Goal: Navigation & Orientation: Find specific page/section

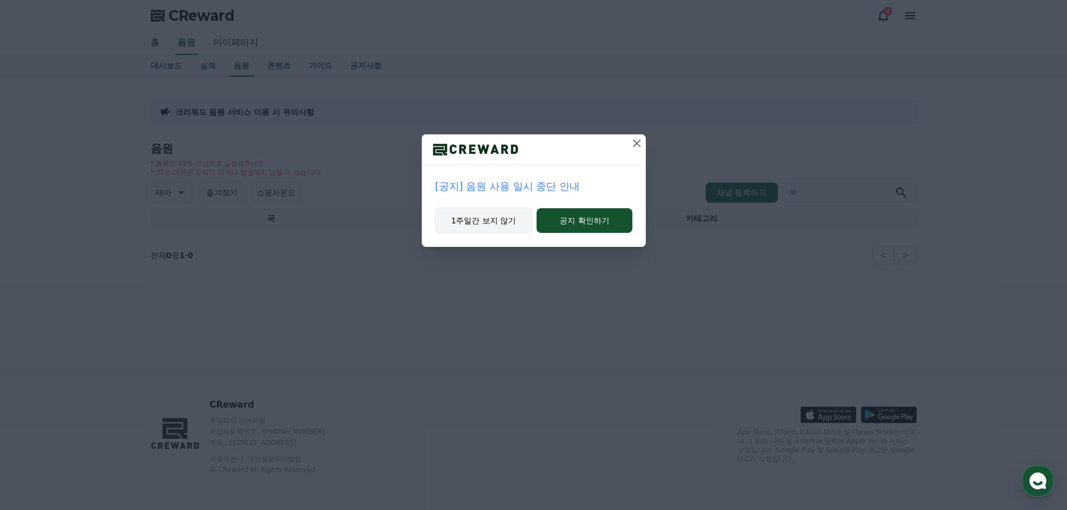
click at [475, 225] on button "1주일간 보지 않기" at bounding box center [483, 221] width 97 height 26
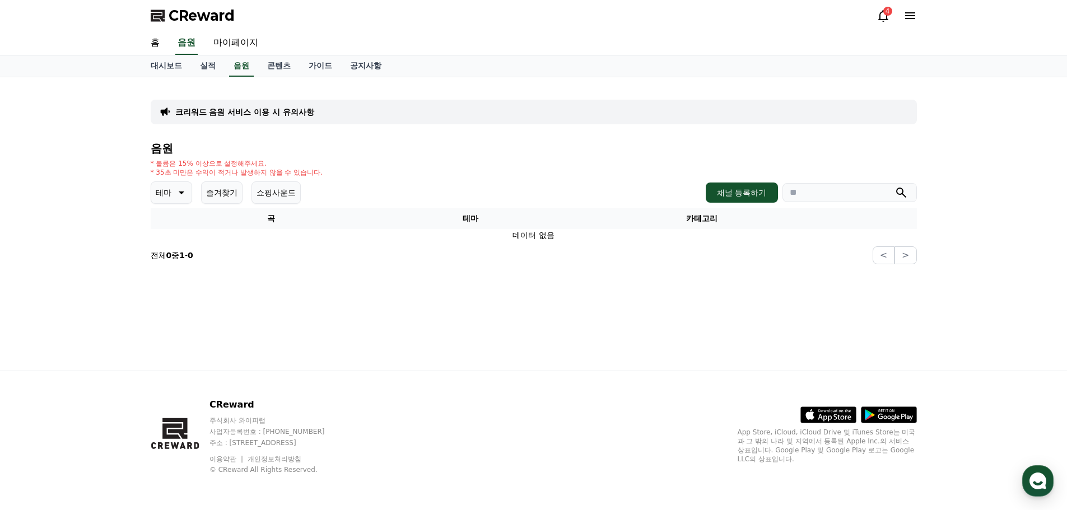
click at [886, 15] on div "4" at bounding box center [887, 11] width 9 height 9
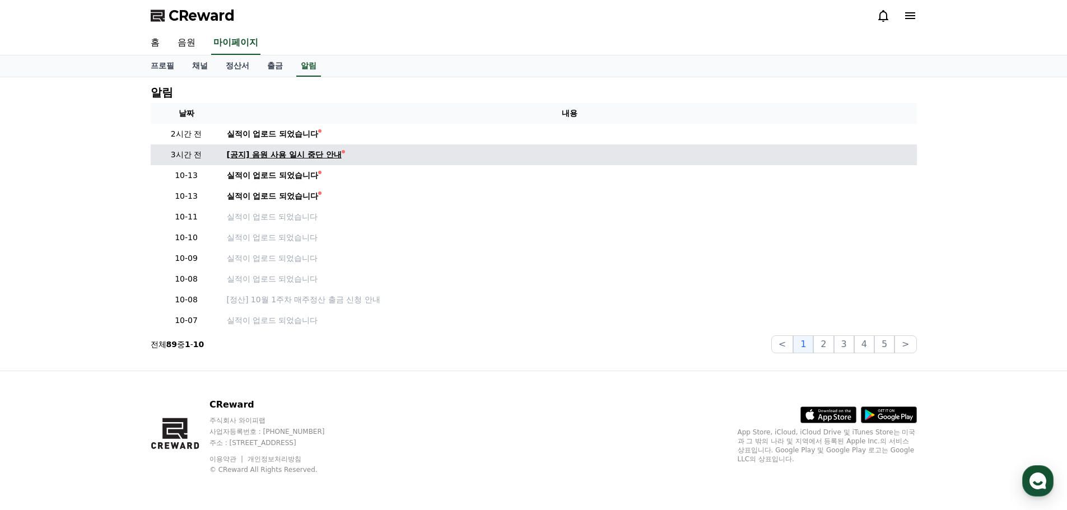
click at [296, 156] on div "[공지] 음원 사용 일시 중단 안내" at bounding box center [284, 155] width 115 height 12
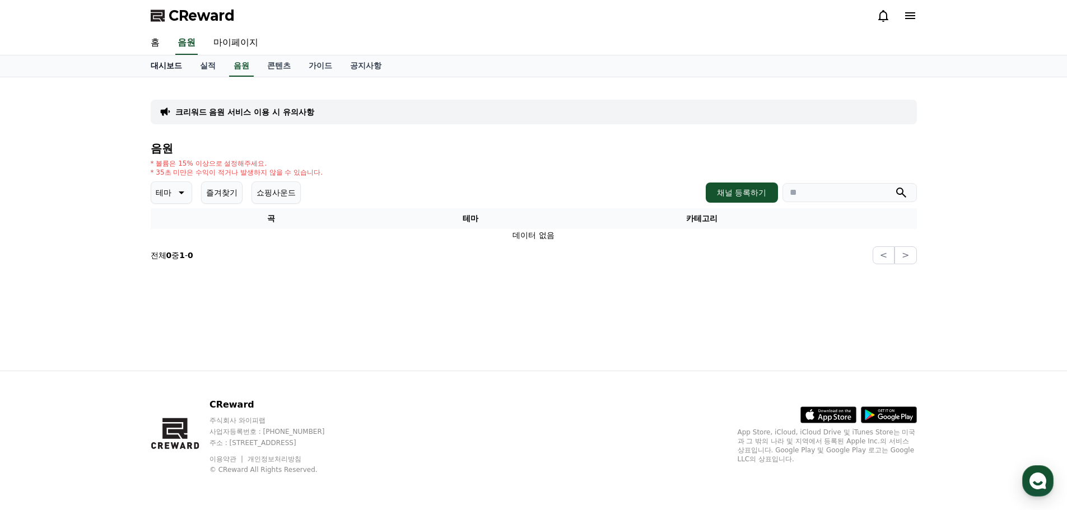
click at [157, 66] on link "대시보드" at bounding box center [166, 65] width 49 height 21
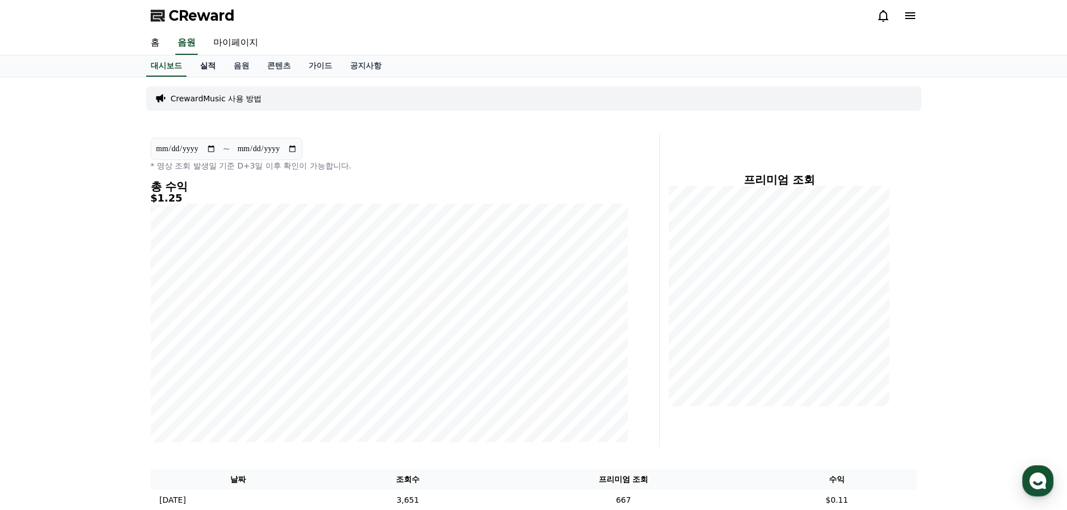
click at [212, 67] on link "실적" at bounding box center [208, 65] width 34 height 21
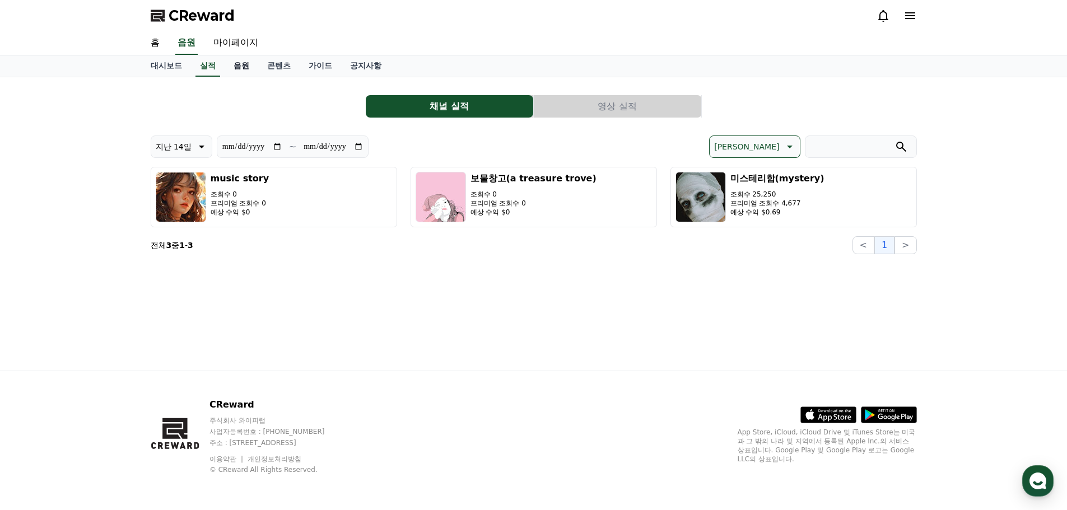
click at [240, 67] on link "음원" at bounding box center [242, 65] width 34 height 21
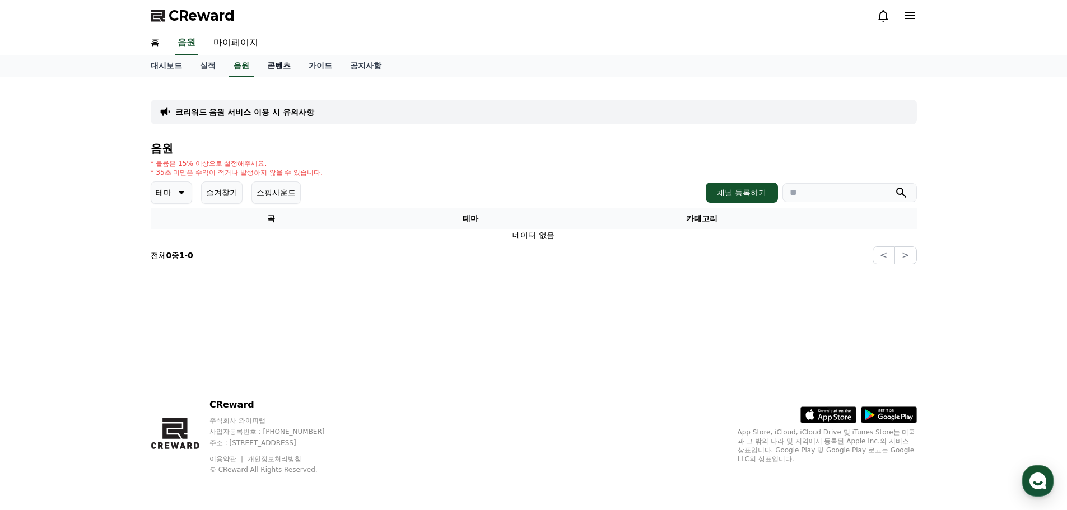
click at [278, 66] on link "콘텐츠" at bounding box center [278, 65] width 41 height 21
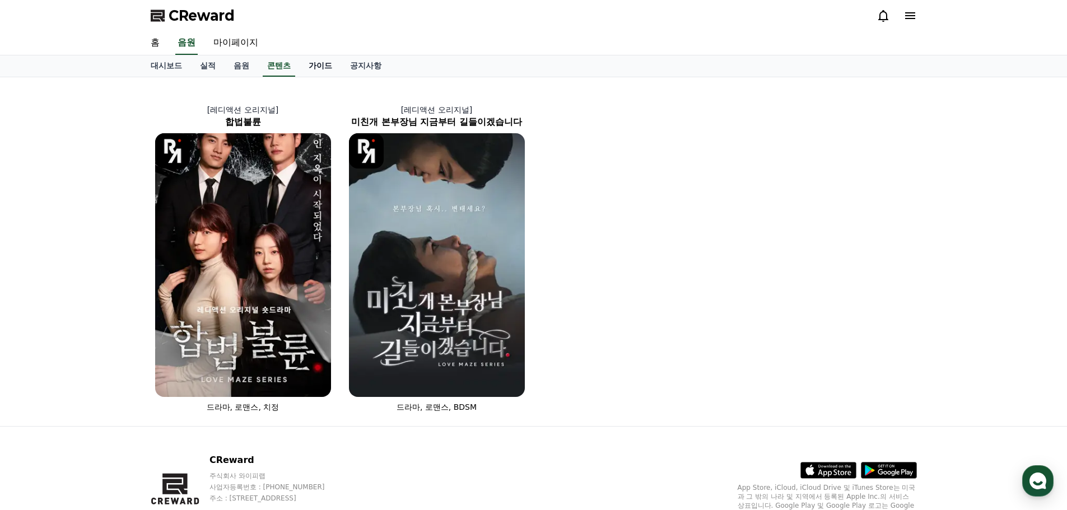
click at [329, 64] on link "가이드" at bounding box center [320, 65] width 41 height 21
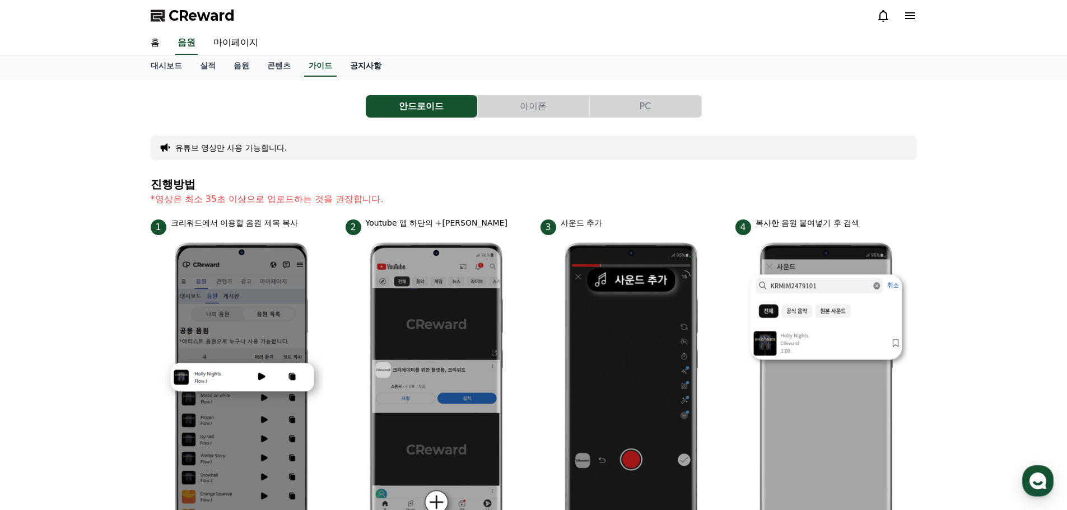
click at [367, 64] on link "공지사항" at bounding box center [365, 65] width 49 height 21
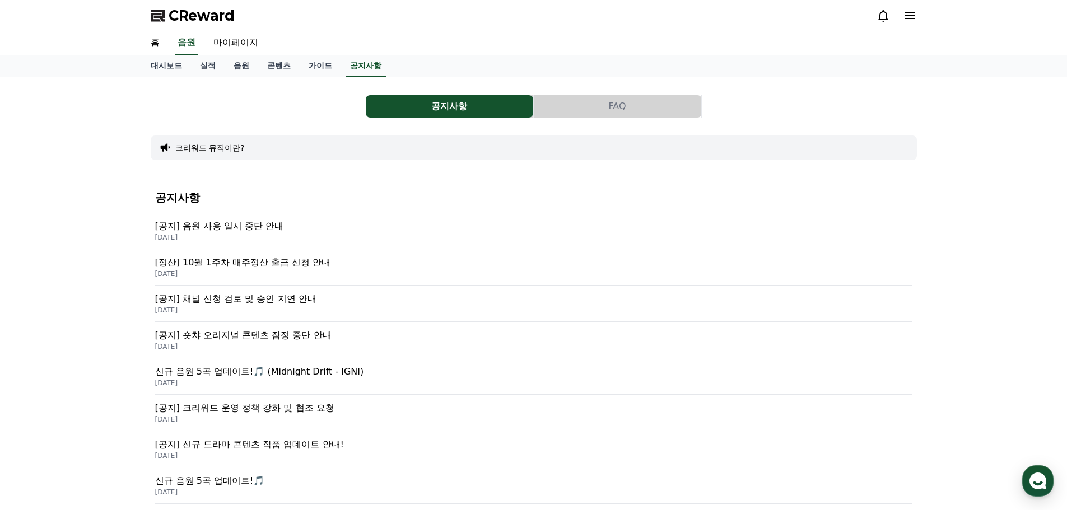
click at [908, 15] on icon at bounding box center [909, 15] width 13 height 13
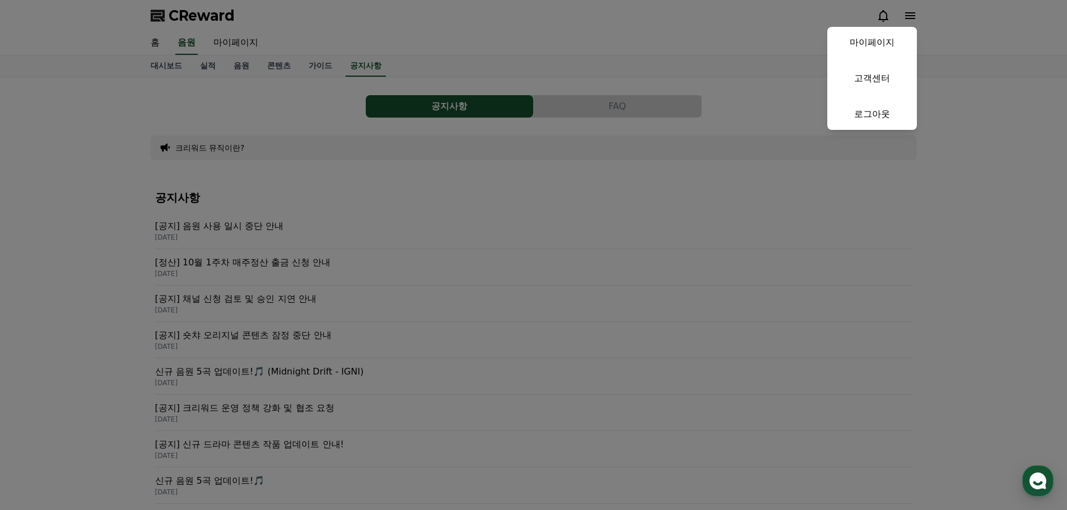
click at [908, 15] on button "close" at bounding box center [533, 255] width 1067 height 510
